Goal: Task Accomplishment & Management: Manage account settings

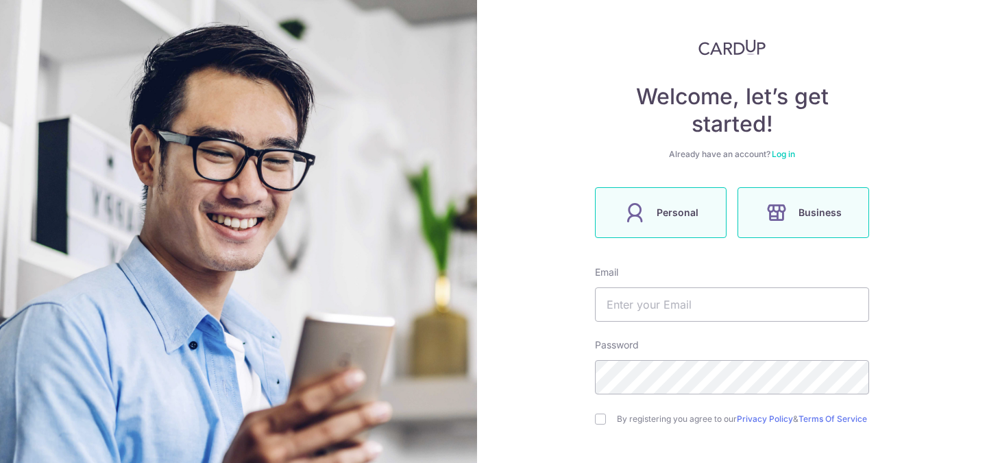
scroll to position [79, 0]
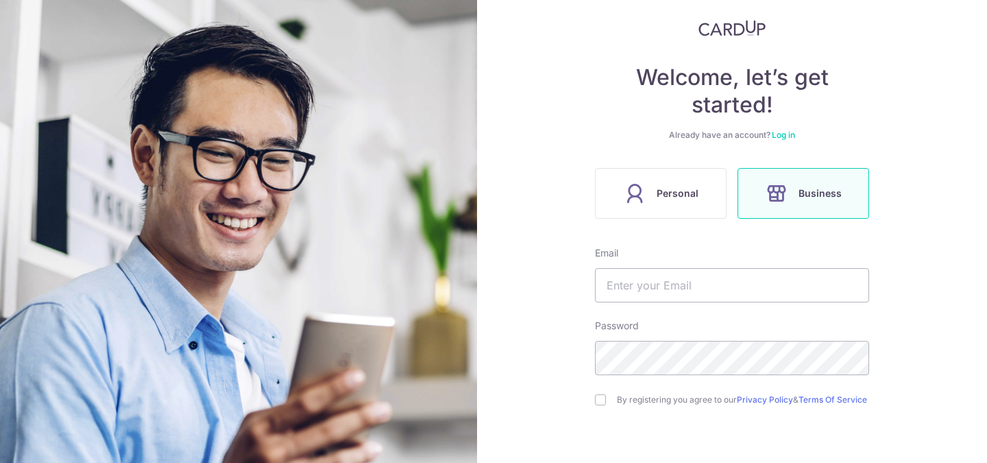
click at [652, 220] on div "Welcome, let’s get started! Already have an account? Log in Personal Business E…" at bounding box center [732, 278] width 274 height 517
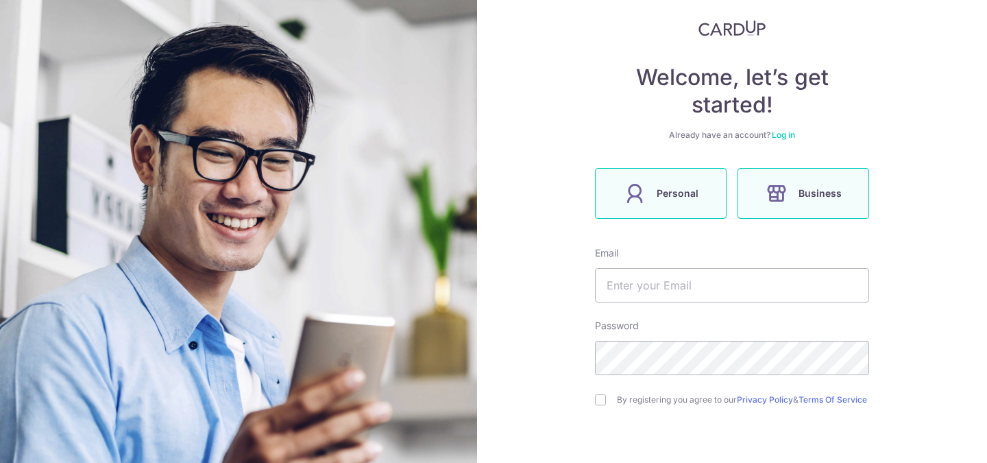
click at [652, 209] on label "Personal" at bounding box center [661, 193] width 132 height 51
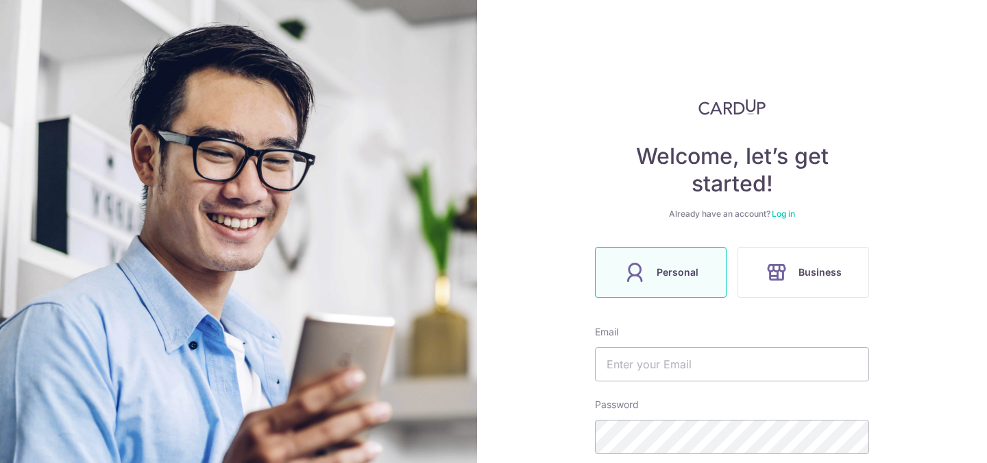
scroll to position [132, 0]
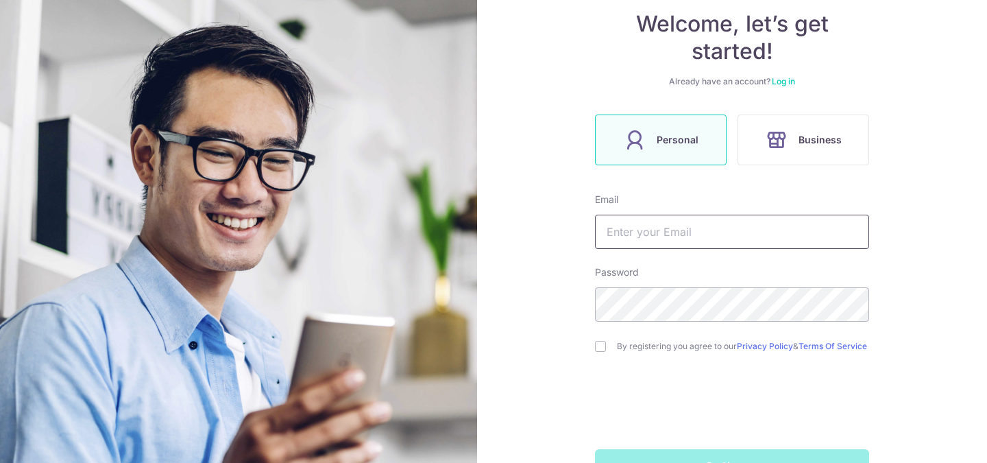
click at [713, 219] on input "text" at bounding box center [732, 232] width 274 height 34
type input "[EMAIL_ADDRESS][DOMAIN_NAME]"
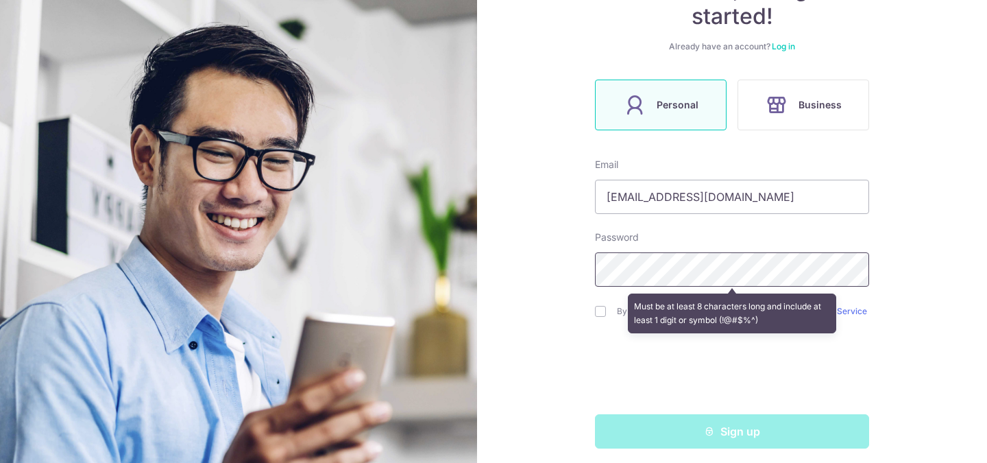
scroll to position [180, 0]
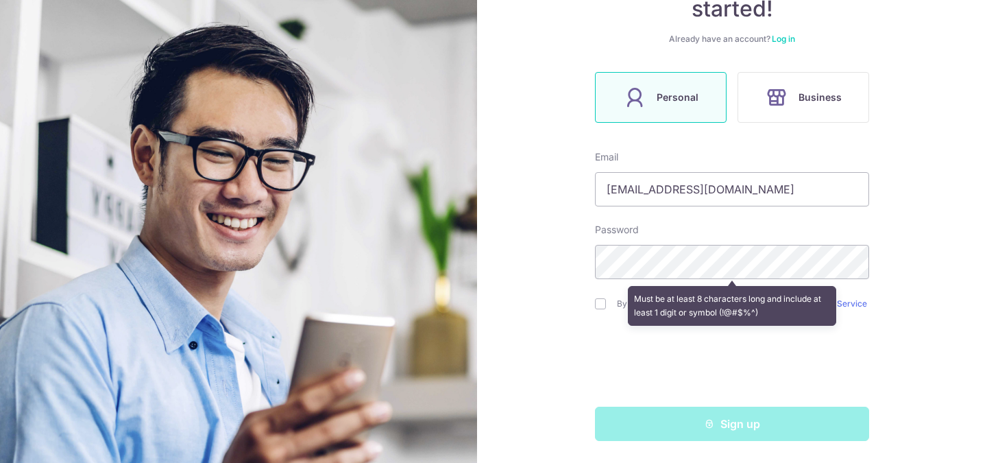
click at [901, 304] on div "Welcome, let’s get started! Already have an account? Log in Personal Business E…" at bounding box center [732, 231] width 510 height 463
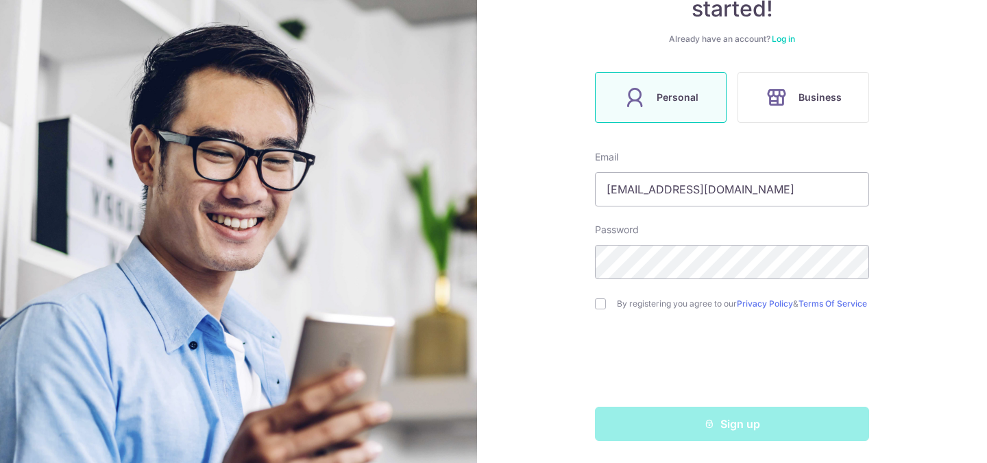
click at [709, 298] on label "By registering you agree to our Privacy Policy & Terms Of Service" at bounding box center [743, 303] width 252 height 11
click at [600, 298] on input "checkbox" at bounding box center [600, 303] width 11 height 11
checkbox input "true"
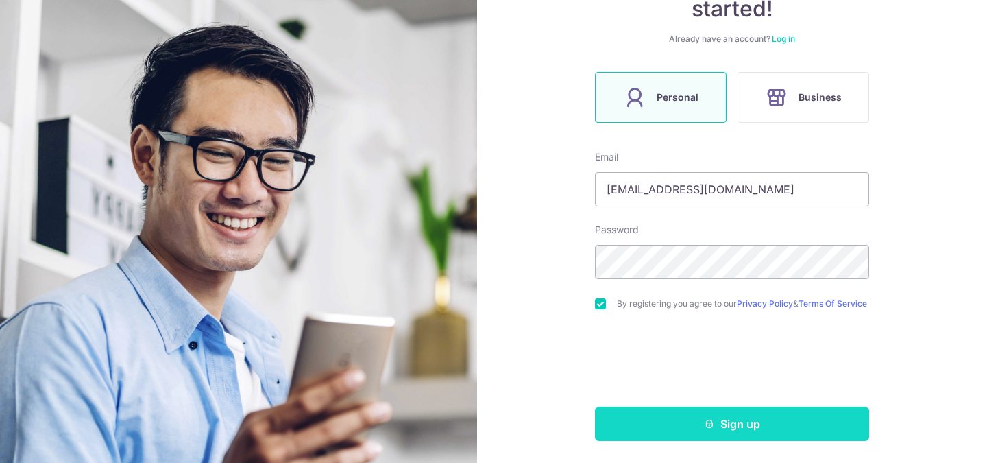
click at [733, 433] on button "Sign up" at bounding box center [732, 423] width 274 height 34
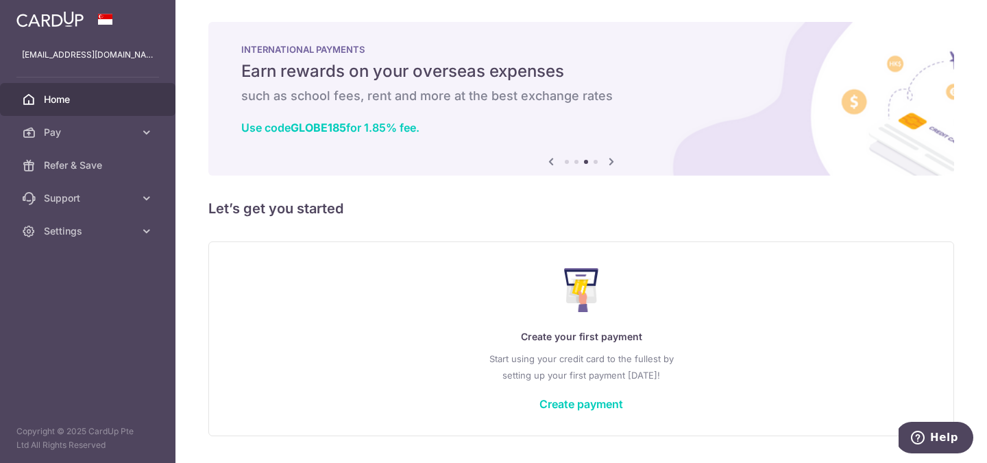
click at [614, 160] on icon at bounding box center [611, 161] width 16 height 17
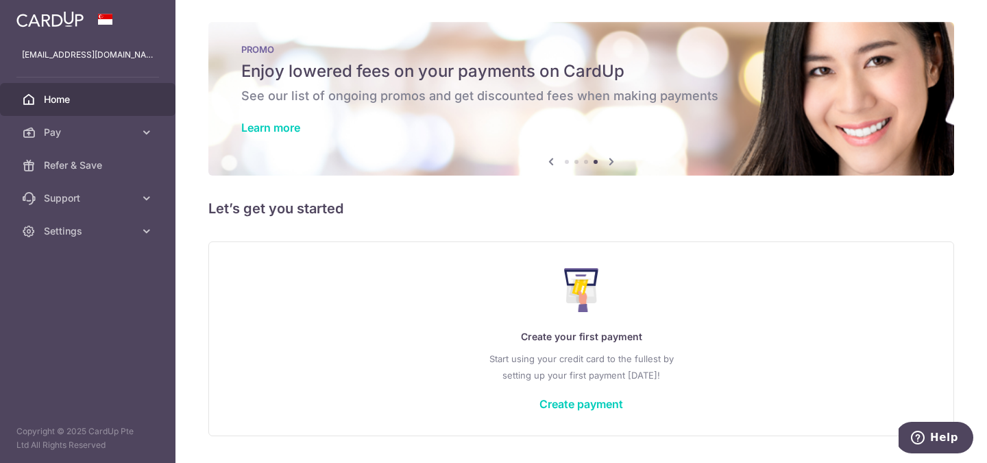
click at [614, 160] on icon at bounding box center [611, 161] width 16 height 17
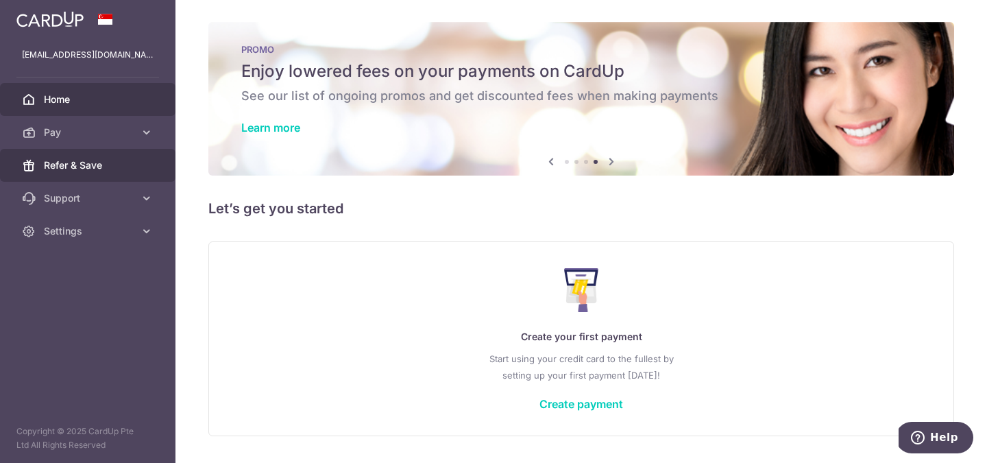
click at [105, 158] on link "Refer & Save" at bounding box center [87, 165] width 175 height 33
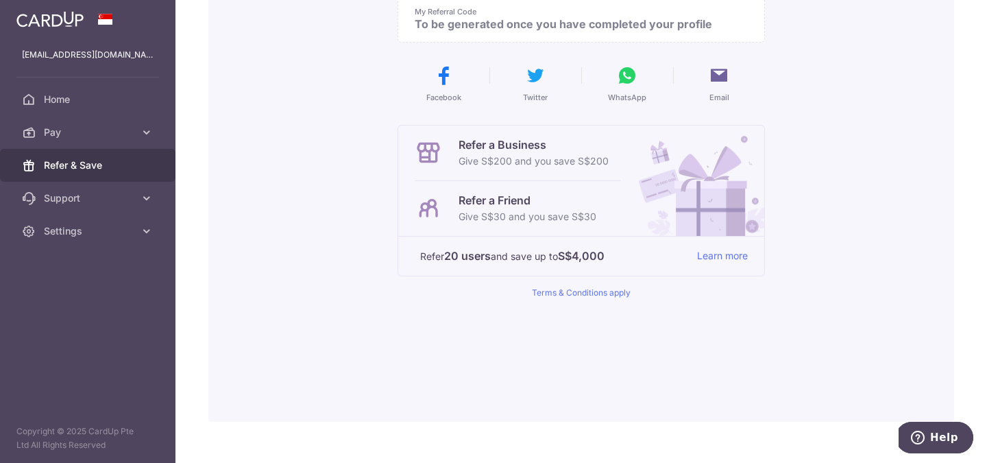
scroll to position [226, 0]
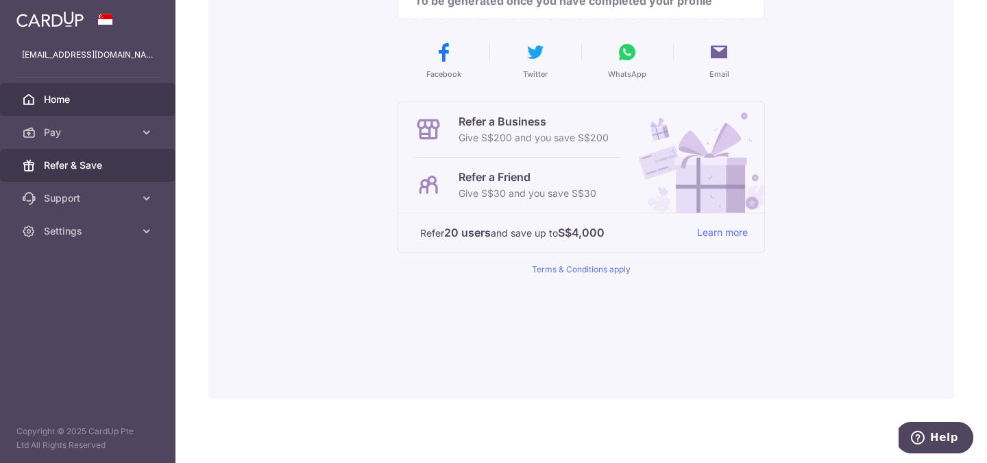
click at [84, 98] on span "Home" at bounding box center [89, 100] width 90 height 14
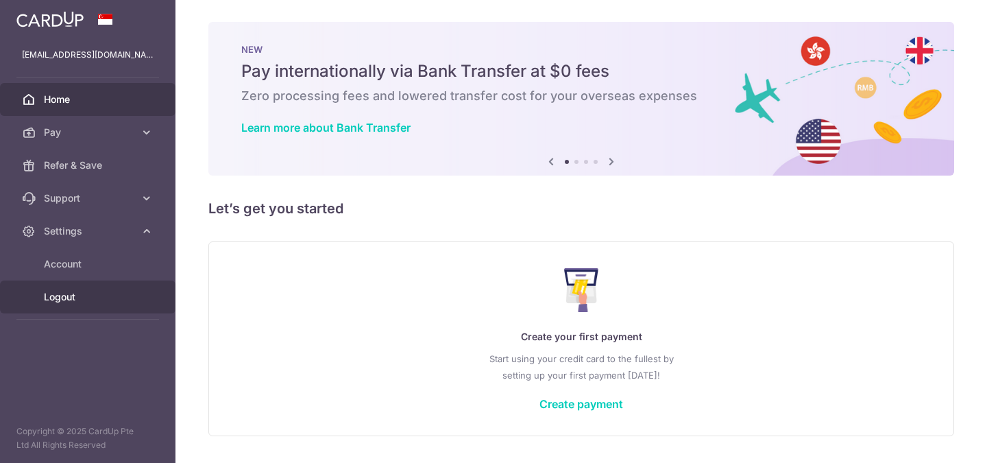
click at [82, 292] on span "Logout" at bounding box center [89, 297] width 90 height 14
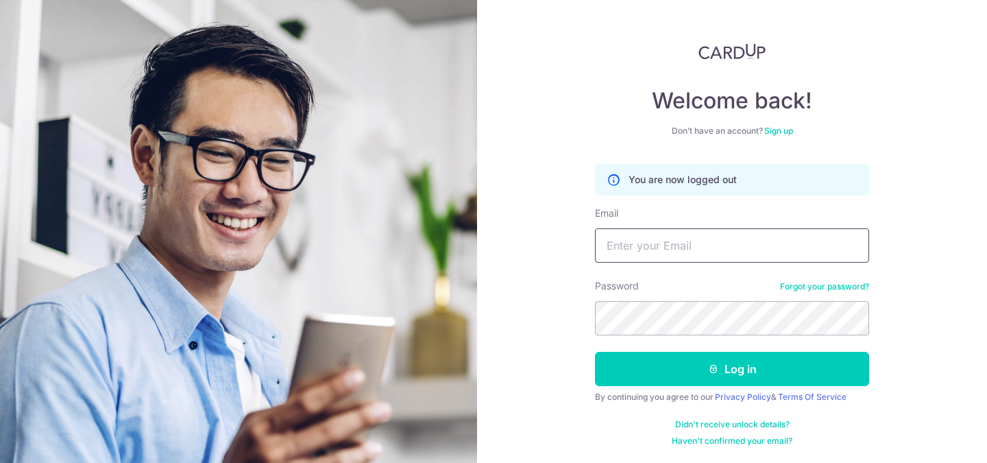
type input "[EMAIL_ADDRESS][DOMAIN_NAME]"
click at [738, 56] on img at bounding box center [731, 51] width 67 height 16
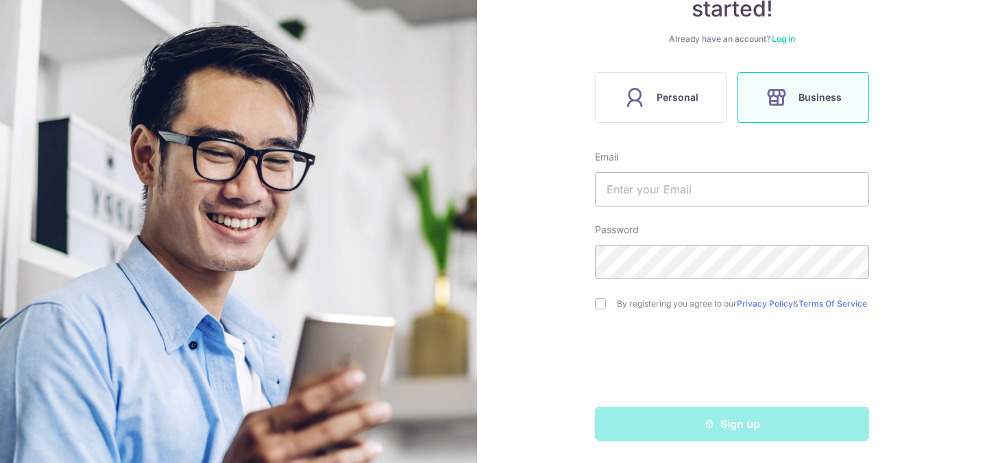
scroll to position [75, 0]
